Goal: Task Accomplishment & Management: Understand process/instructions

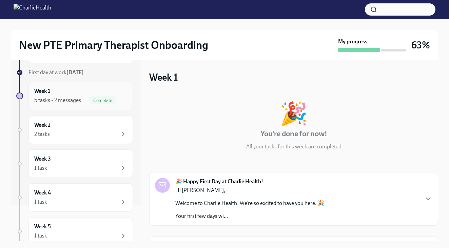
scroll to position [38, 0]
click at [85, 130] on div "2 tasks" at bounding box center [80, 133] width 93 height 8
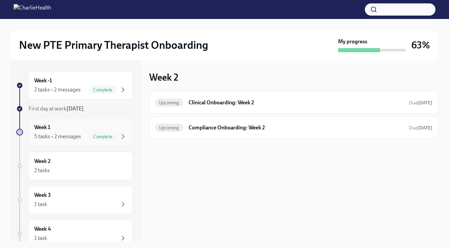
click at [109, 129] on div "Week 1 5 tasks • 2 messages Complete" at bounding box center [80, 132] width 93 height 17
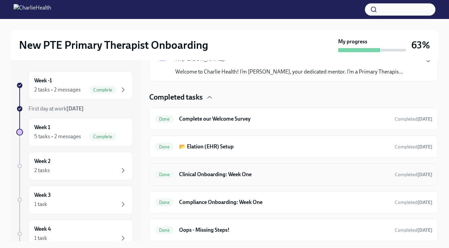
scroll to position [196, 0]
click at [95, 165] on div "Week 2 2 tasks" at bounding box center [80, 166] width 93 height 17
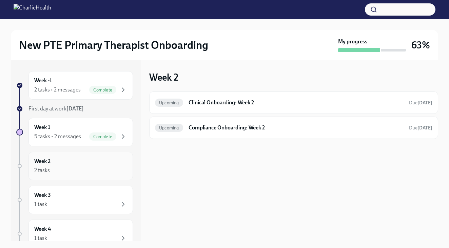
click at [62, 166] on div "Week 2 2 tasks" at bounding box center [80, 166] width 93 height 17
click at [50, 159] on h6 "Week 2" at bounding box center [42, 161] width 16 height 7
click at [227, 129] on h6 "Compliance Onboarding: Week 2" at bounding box center [296, 127] width 215 height 7
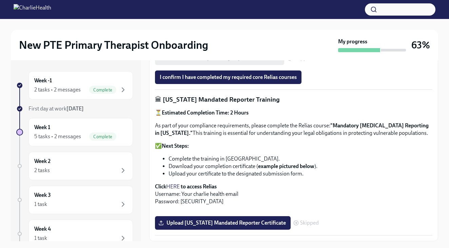
scroll to position [507, 0]
click at [305, 222] on span "Skipped" at bounding box center [309, 223] width 19 height 5
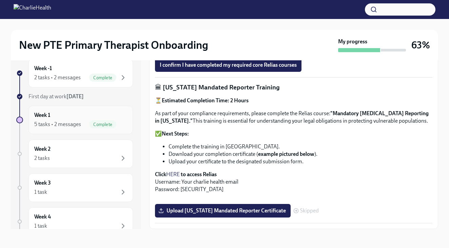
click at [78, 120] on div "Week 1 5 tasks • 2 messages Complete" at bounding box center [80, 120] width 93 height 17
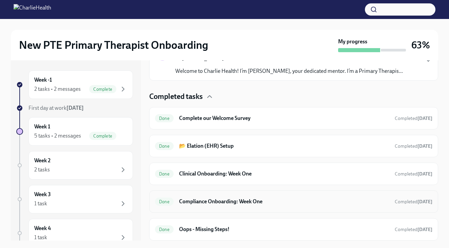
scroll to position [196, 0]
click at [233, 152] on div "Done 📂 Elation (EHR) Setup Completed [DATE]" at bounding box center [293, 146] width 289 height 22
click at [216, 146] on h6 "📂 Elation (EHR) Setup" at bounding box center [284, 145] width 210 height 7
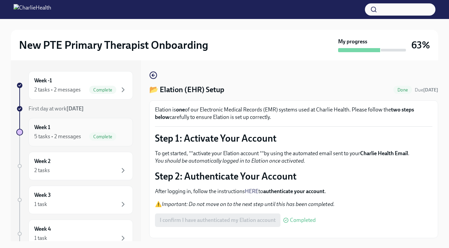
click at [87, 137] on div "5 tasks • 2 messages Complete" at bounding box center [80, 137] width 93 height 8
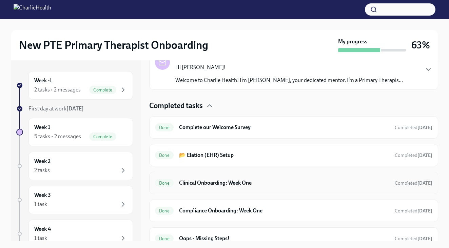
scroll to position [188, 0]
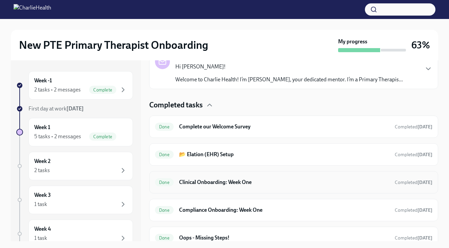
click at [208, 181] on h6 "Clinical Onboarding: Week One" at bounding box center [284, 182] width 210 height 7
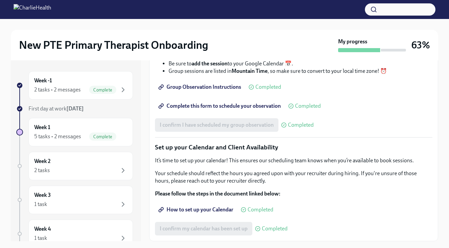
scroll to position [953, 0]
click at [110, 126] on div "Week 1 5 tasks • 2 messages Complete" at bounding box center [80, 132] width 93 height 17
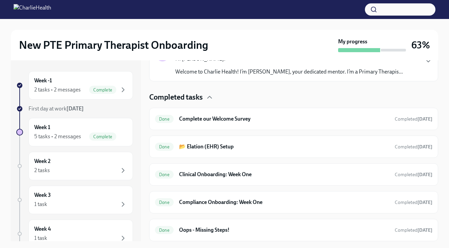
scroll to position [196, 0]
click at [217, 204] on h6 "Compliance Onboarding: Week One" at bounding box center [284, 202] width 210 height 7
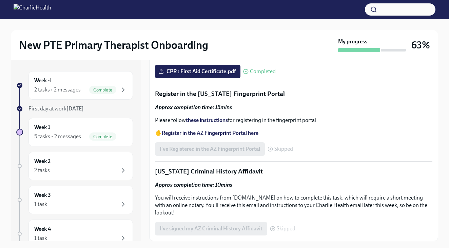
scroll to position [530, 0]
click at [91, 169] on div "2 tasks" at bounding box center [80, 171] width 93 height 8
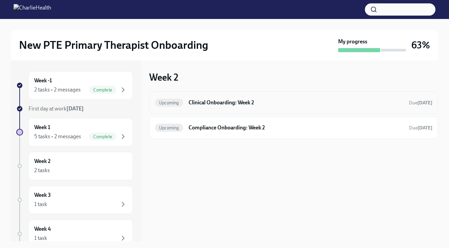
click at [220, 108] on div "Upcoming Clinical Onboarding: Week 2 Due [DATE]" at bounding box center [293, 102] width 277 height 11
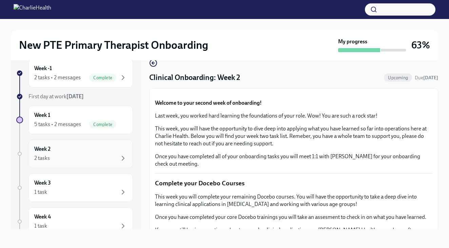
click at [93, 148] on div "Week 2 2 tasks" at bounding box center [80, 154] width 93 height 17
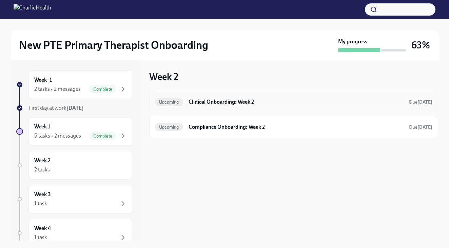
click at [202, 106] on h6 "Clinical Onboarding: Week 2" at bounding box center [296, 101] width 215 height 7
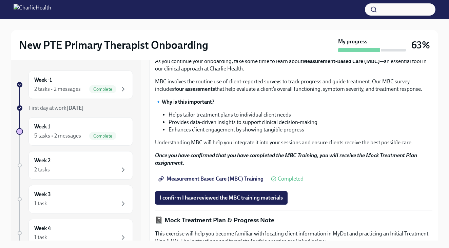
scroll to position [272, 0]
click at [222, 14] on p "🎓 Access Your Docebo Training Here!" at bounding box center [293, 9] width 277 height 7
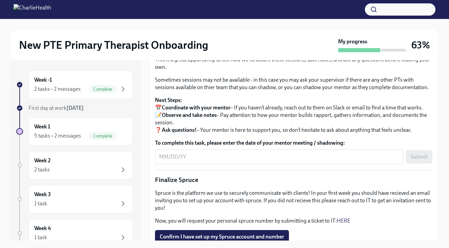
scroll to position [618, 0]
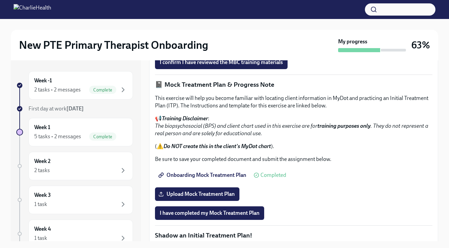
scroll to position [411, 0]
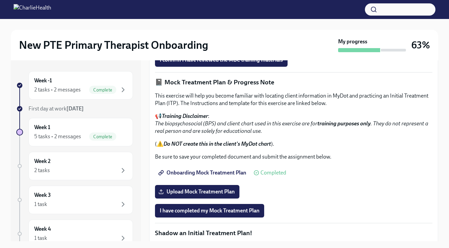
click at [222, 44] on span "Measurement Based Care (MBC) Training" at bounding box center [212, 41] width 104 height 7
